Goal: Task Accomplishment & Management: Manage account settings

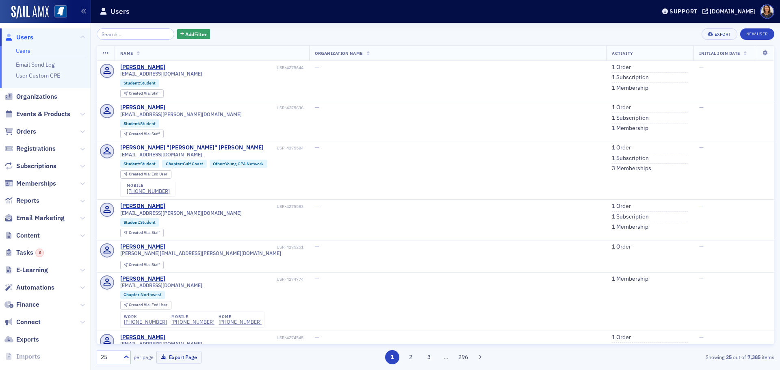
click at [28, 35] on span "Users" at bounding box center [24, 37] width 17 height 9
click at [24, 38] on span "Users" at bounding box center [24, 37] width 17 height 9
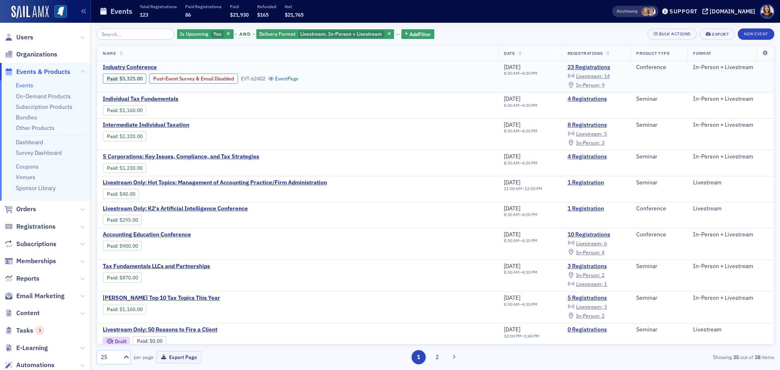
click at [591, 84] on span "In-Person :" at bounding box center [588, 85] width 24 height 6
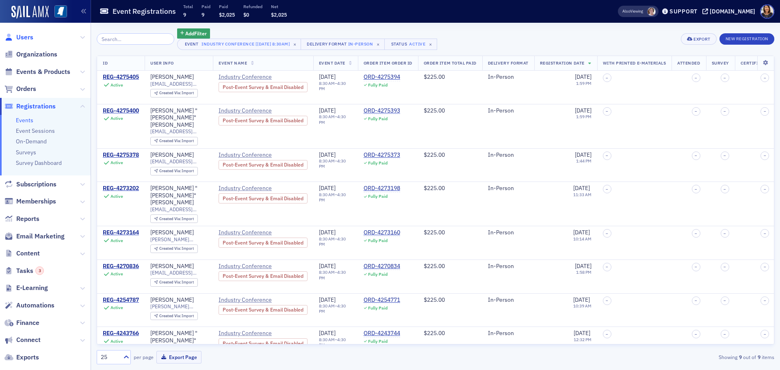
click at [21, 39] on span "Users" at bounding box center [24, 37] width 17 height 9
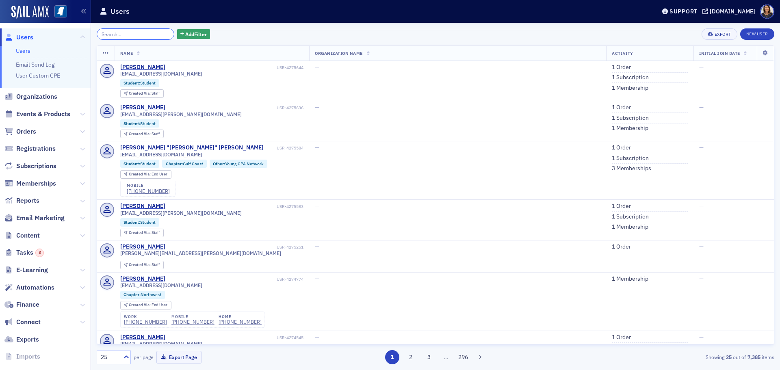
click at [132, 36] on input "search" at bounding box center [136, 33] width 78 height 11
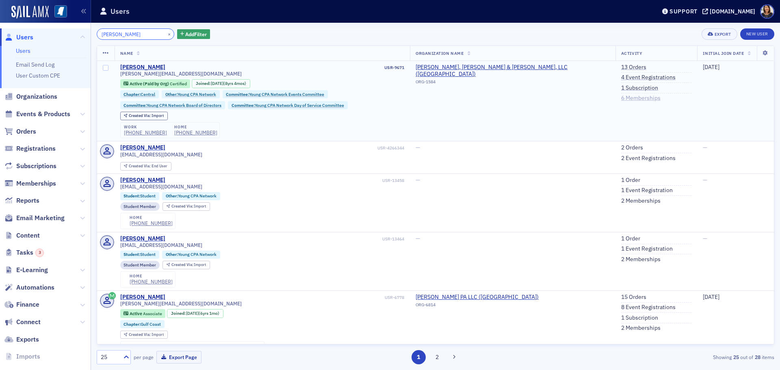
type input "[PERSON_NAME]"
click at [637, 99] on link "6 Memberships" at bounding box center [640, 98] width 39 height 7
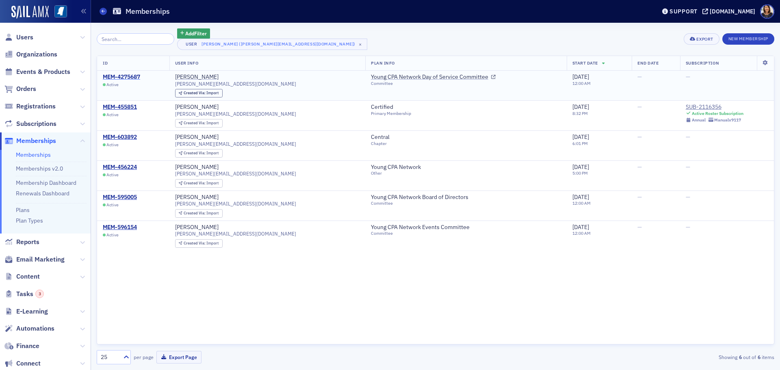
click at [128, 78] on div "MEM-4275687" at bounding box center [121, 77] width 37 height 7
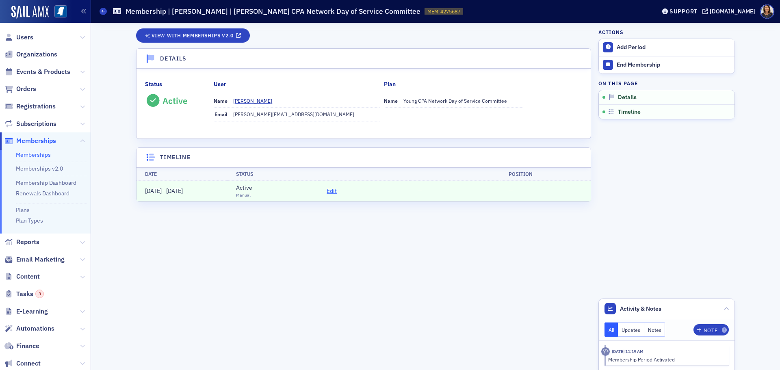
click at [332, 191] on span "Edit" at bounding box center [332, 191] width 10 height 9
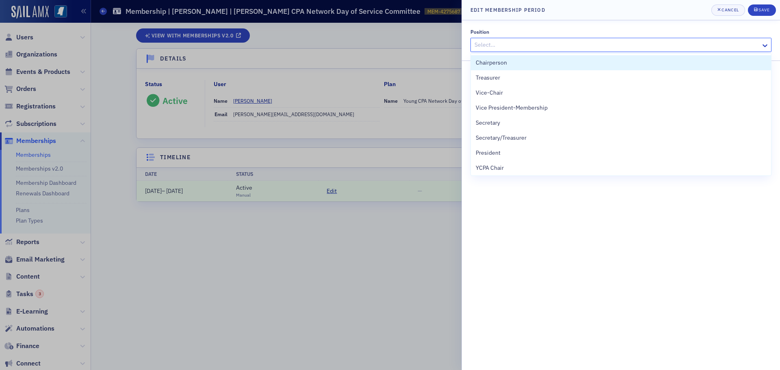
click at [624, 45] on div at bounding box center [617, 45] width 286 height 10
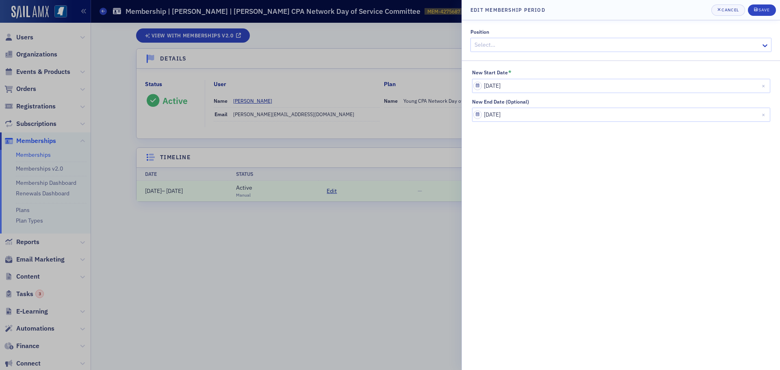
click at [347, 212] on div at bounding box center [390, 185] width 780 height 370
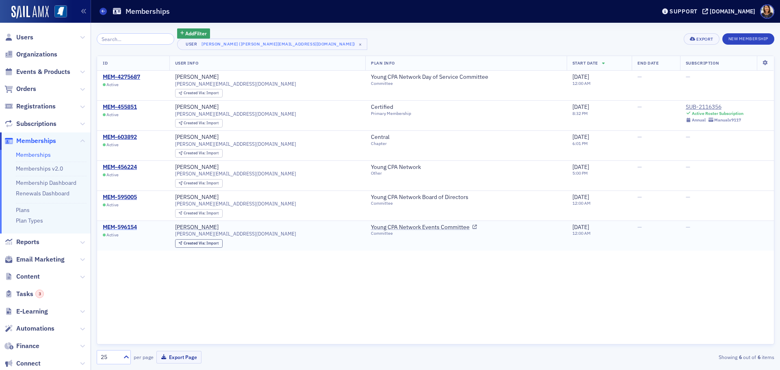
click at [130, 226] on div "MEM-596154" at bounding box center [120, 227] width 34 height 7
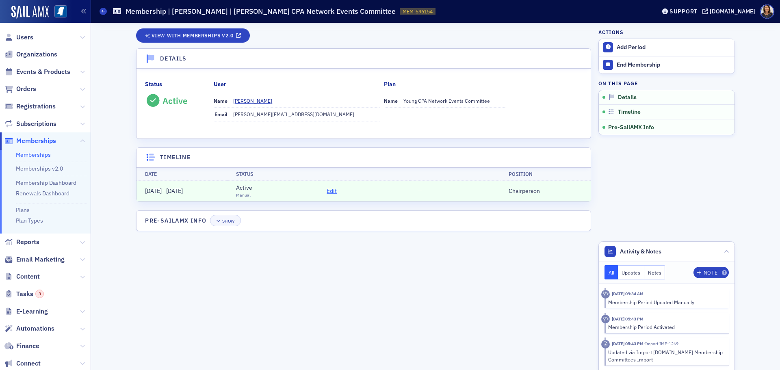
click at [332, 192] on span "Edit" at bounding box center [332, 191] width 10 height 9
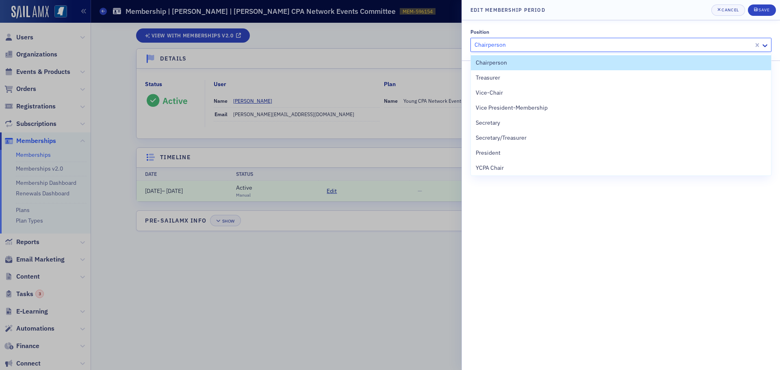
click at [554, 47] on div at bounding box center [613, 45] width 279 height 10
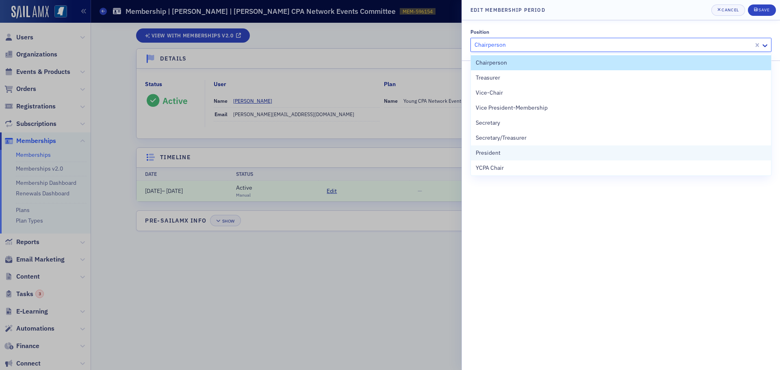
click at [495, 152] on span "President" at bounding box center [488, 153] width 25 height 9
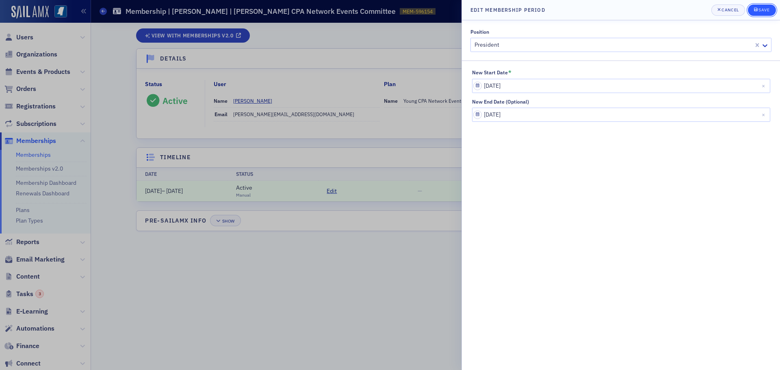
click at [764, 9] on div "Save" at bounding box center [763, 10] width 11 height 4
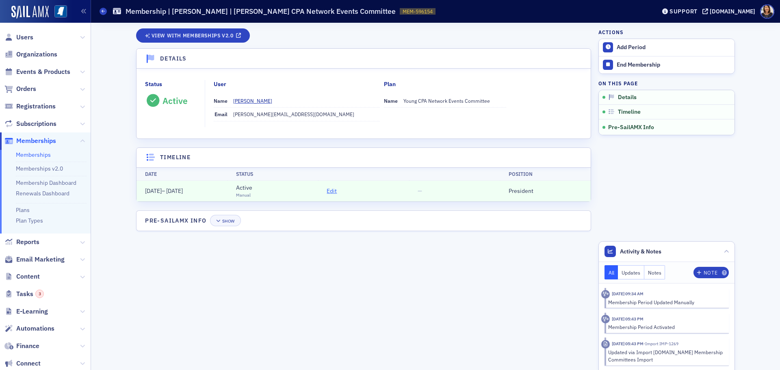
click at [329, 189] on span "Edit" at bounding box center [332, 191] width 10 height 9
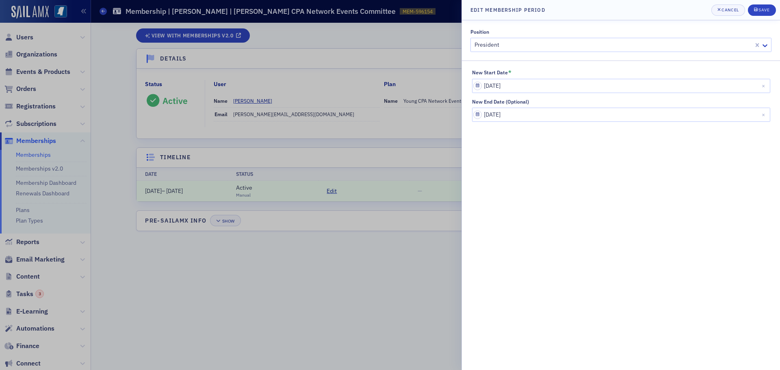
click at [518, 37] on div "Position President" at bounding box center [620, 40] width 301 height 23
click at [516, 43] on div at bounding box center [613, 45] width 279 height 10
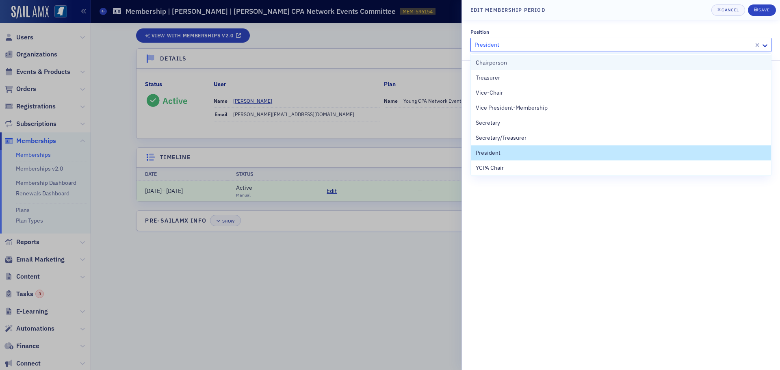
click at [508, 61] on div "Chairperson" at bounding box center [621, 62] width 290 height 9
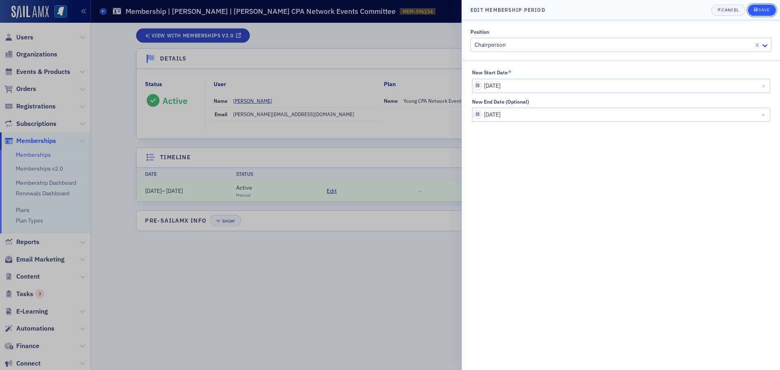
click at [765, 10] on div "Save" at bounding box center [763, 10] width 11 height 4
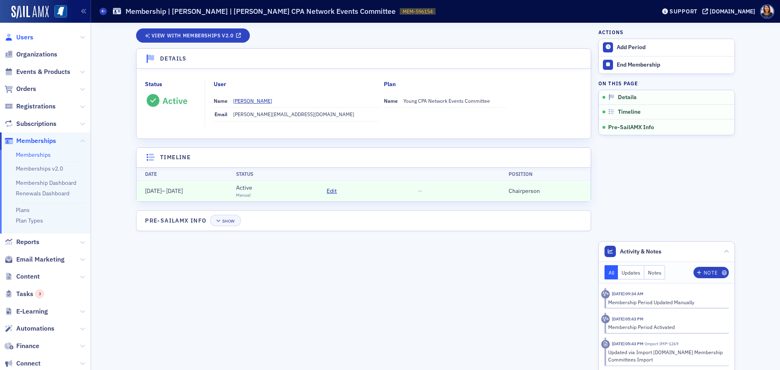
click at [24, 37] on span "Users" at bounding box center [24, 37] width 17 height 9
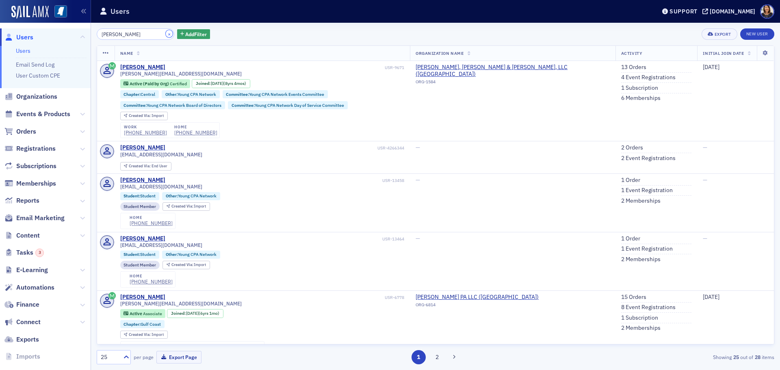
click at [166, 32] on button "×" at bounding box center [169, 33] width 7 height 7
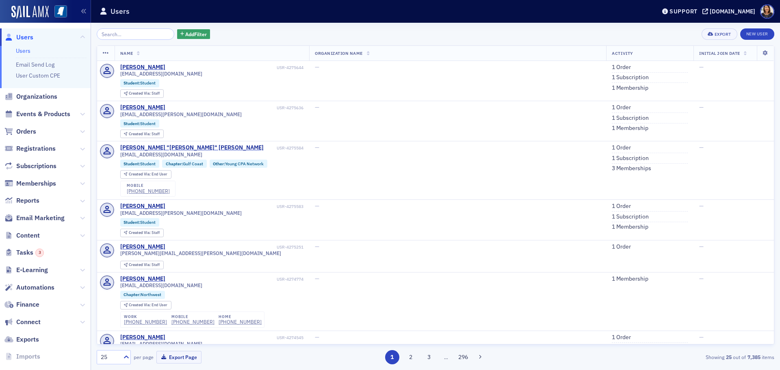
click at [140, 40] on div "Add Filter Export New User Name Organization Name Activity Initial Join Date [P…" at bounding box center [435, 196] width 677 height 336
click at [142, 31] on input "search" at bounding box center [136, 33] width 78 height 11
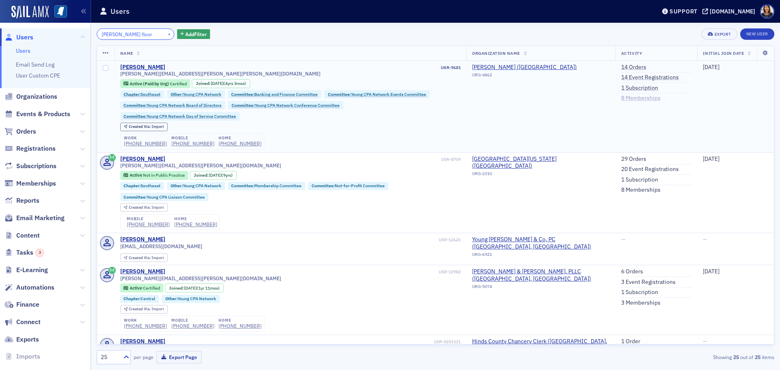
type input "[PERSON_NAME] floor"
click at [638, 99] on link "8 Memberships" at bounding box center [640, 98] width 39 height 7
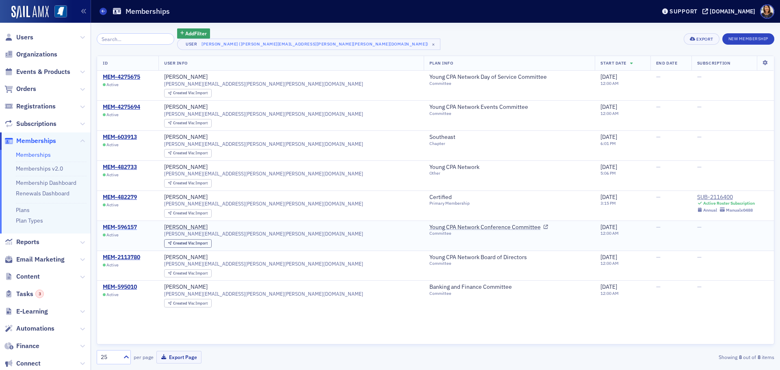
click at [133, 224] on div "MEM-596157" at bounding box center [120, 227] width 34 height 7
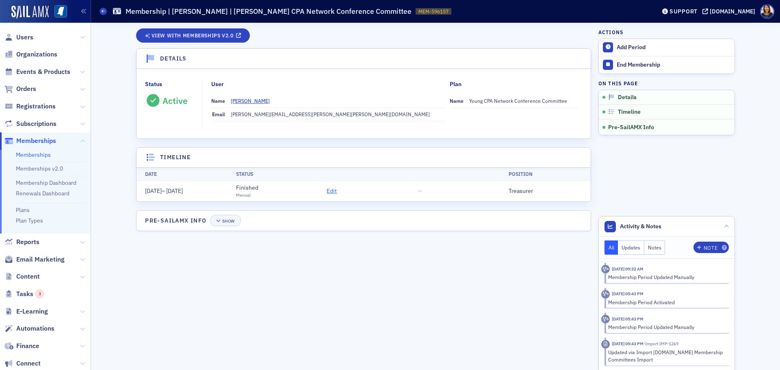
click at [332, 192] on span "Edit" at bounding box center [332, 191] width 10 height 9
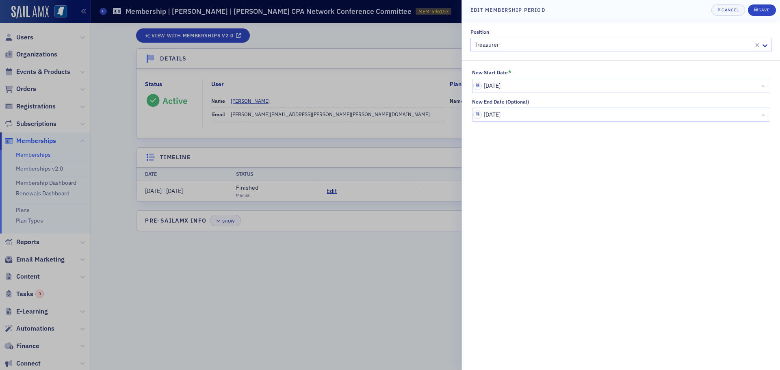
click at [525, 48] on div at bounding box center [613, 45] width 279 height 10
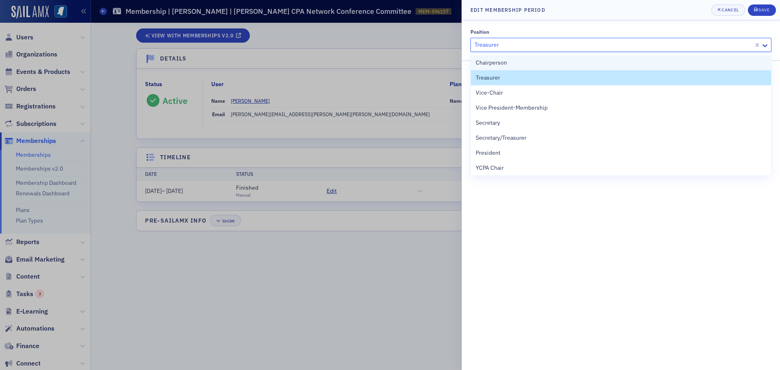
click at [498, 63] on span "Chairperson" at bounding box center [491, 62] width 31 height 9
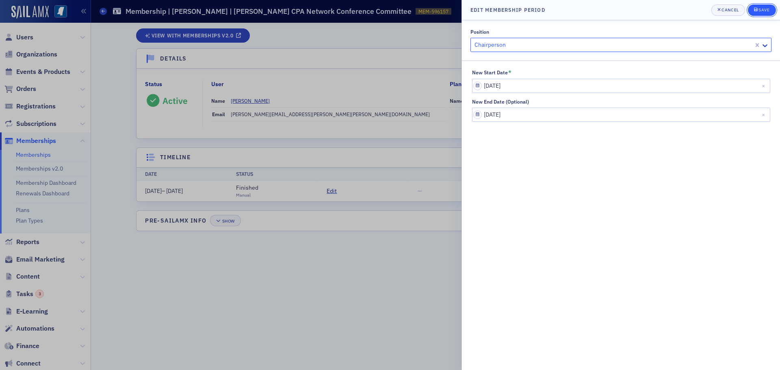
click at [770, 10] on button "Save" at bounding box center [762, 9] width 28 height 11
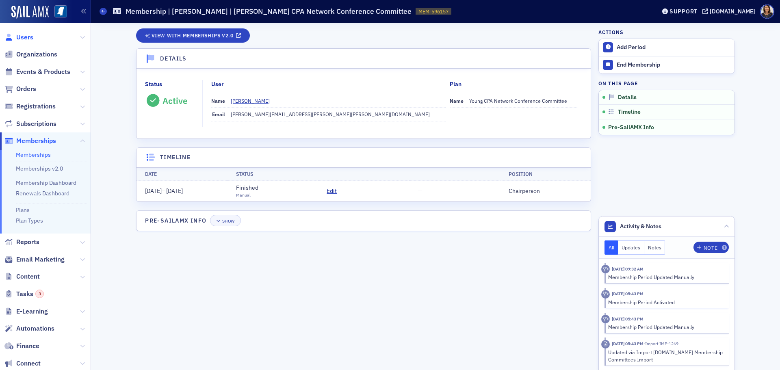
click at [28, 39] on span "Users" at bounding box center [24, 37] width 17 height 9
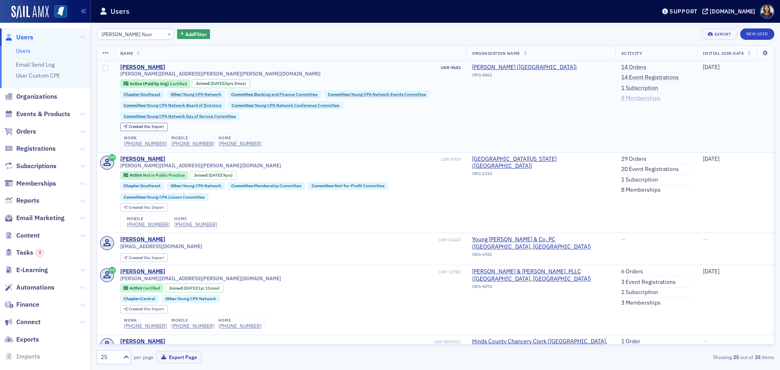
click at [632, 96] on link "8 Memberships" at bounding box center [640, 98] width 39 height 7
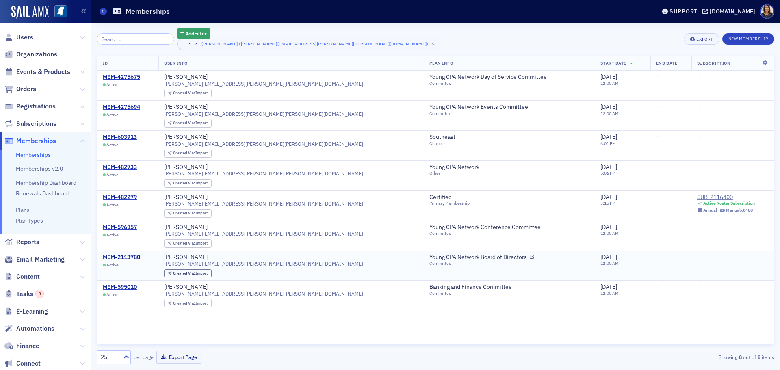
click at [134, 256] on div "MEM-2113780" at bounding box center [121, 257] width 37 height 7
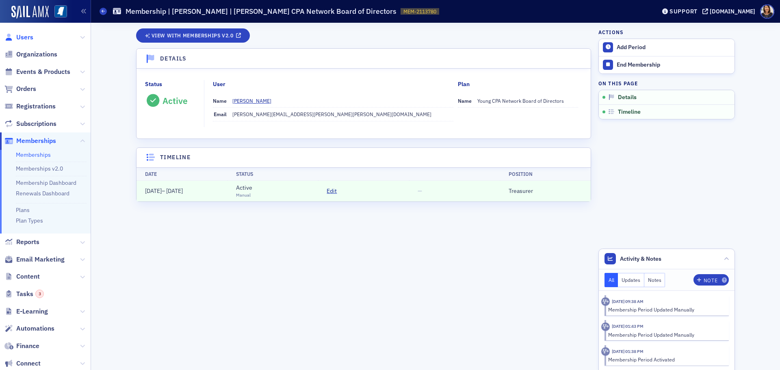
click at [20, 40] on span "Users" at bounding box center [24, 37] width 17 height 9
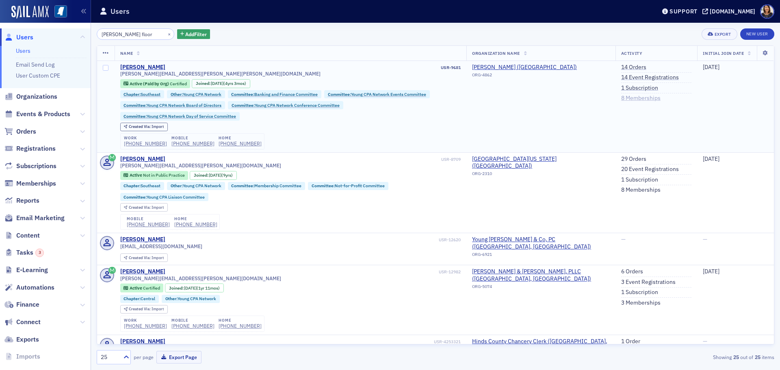
click at [629, 98] on link "8 Memberships" at bounding box center [640, 98] width 39 height 7
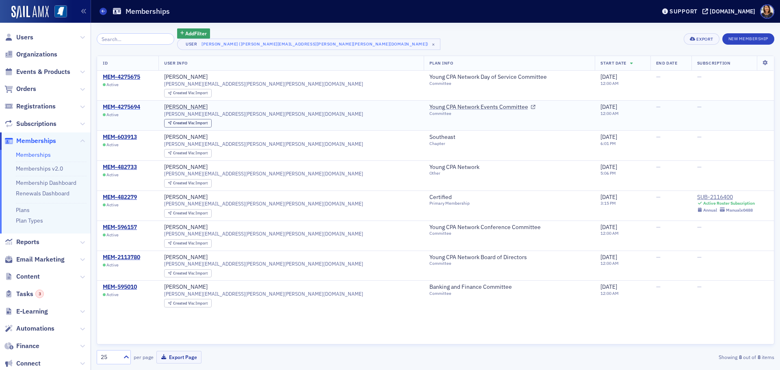
click at [130, 104] on div "MEM-4275694" at bounding box center [121, 107] width 37 height 7
click at [130, 229] on div "MEM-596157" at bounding box center [120, 227] width 34 height 7
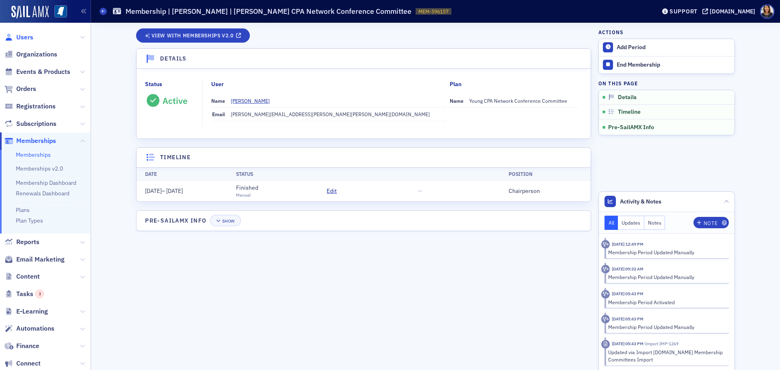
click at [24, 39] on span "Users" at bounding box center [24, 37] width 17 height 9
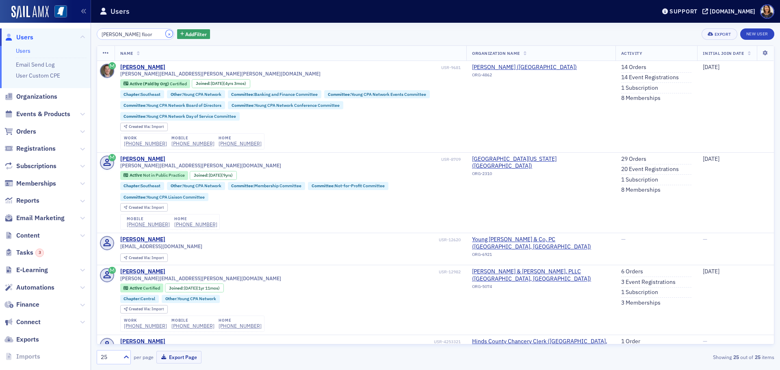
click at [166, 35] on button "×" at bounding box center [169, 33] width 7 height 7
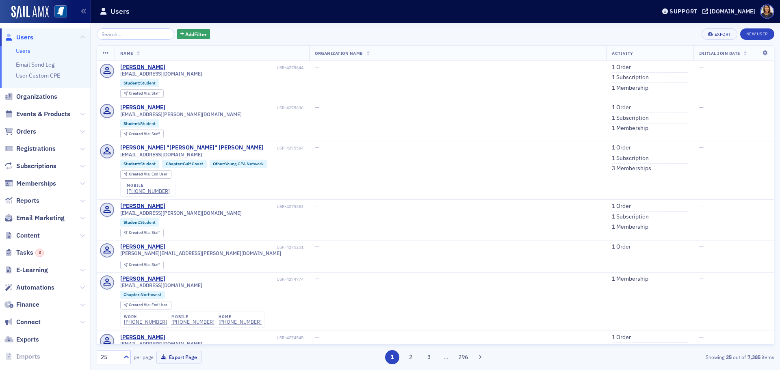
click at [23, 39] on span "Users" at bounding box center [24, 37] width 17 height 9
click at [128, 37] on input "search" at bounding box center [136, 33] width 78 height 11
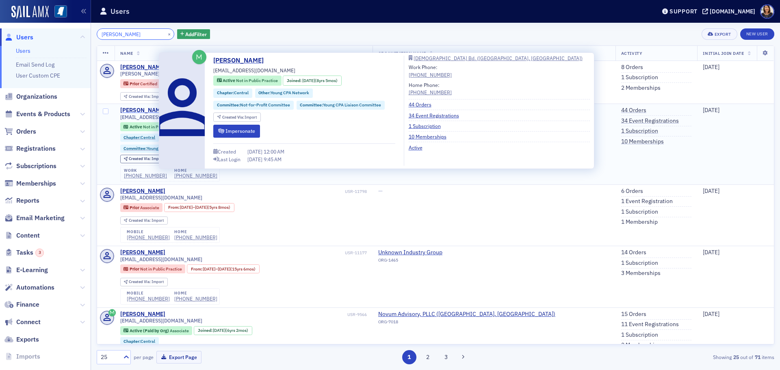
type input "[PERSON_NAME]"
click at [144, 107] on div "[PERSON_NAME]" at bounding box center [142, 110] width 45 height 7
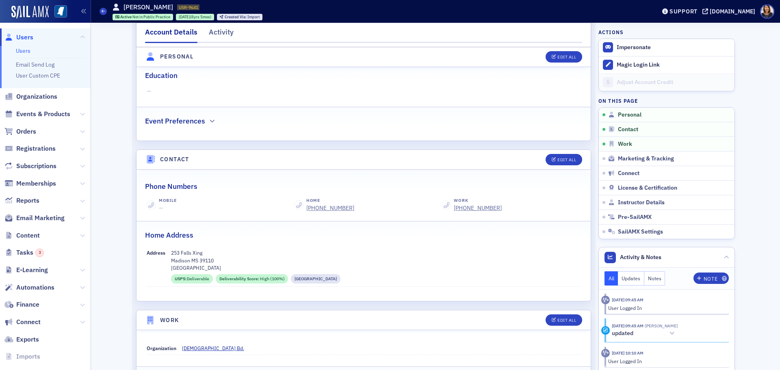
scroll to position [232, 0]
